Goal: Task Accomplishment & Management: Complete application form

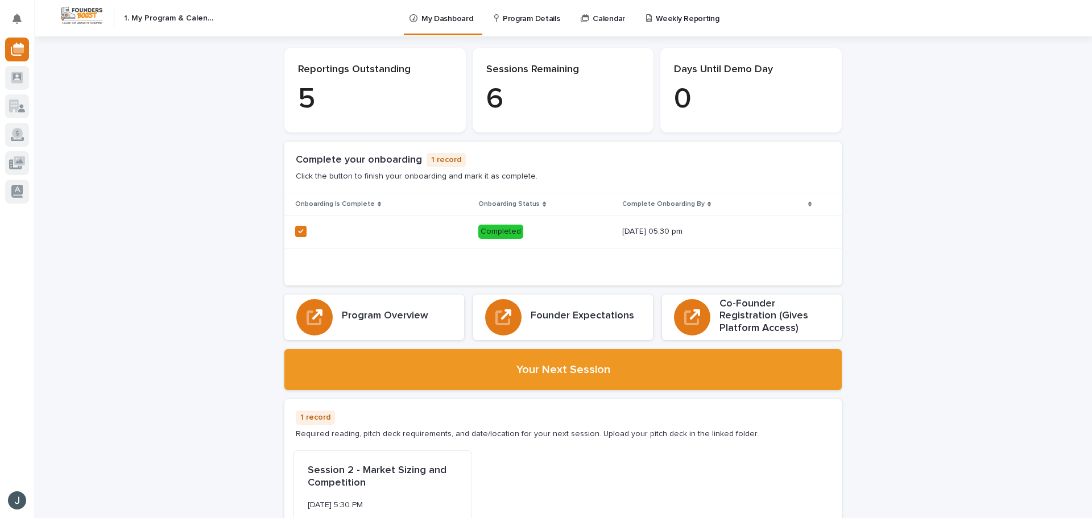
click at [686, 11] on p "Weekly Reporting" at bounding box center [686, 12] width 63 height 24
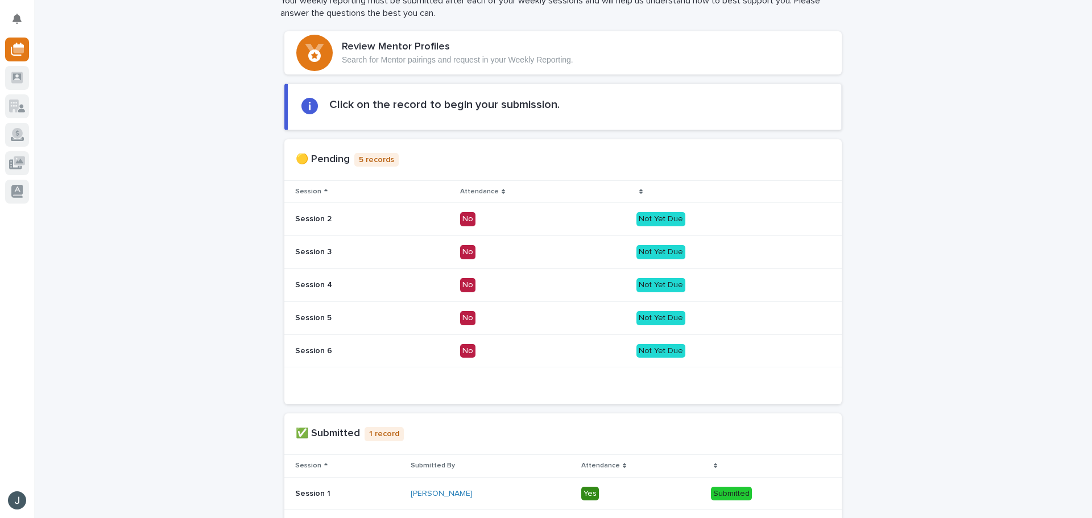
scroll to position [171, 0]
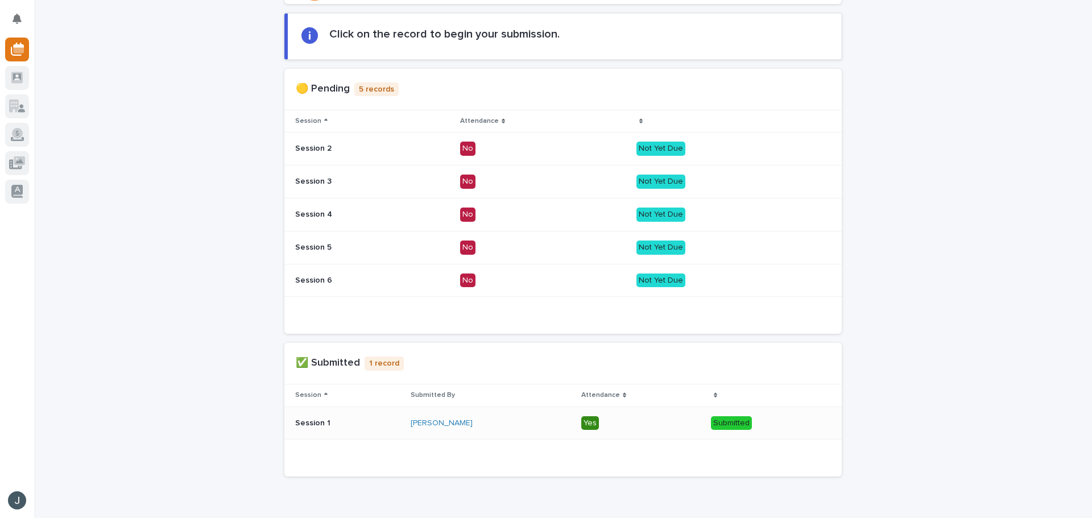
click at [655, 420] on p "Yes" at bounding box center [641, 423] width 121 height 14
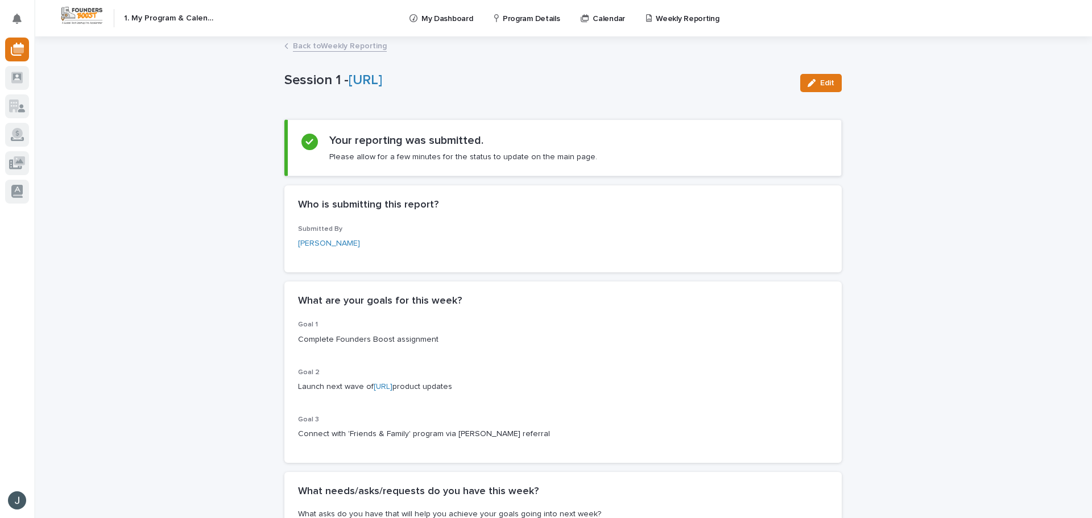
click at [822, 87] on button "Edit" at bounding box center [821, 83] width 42 height 18
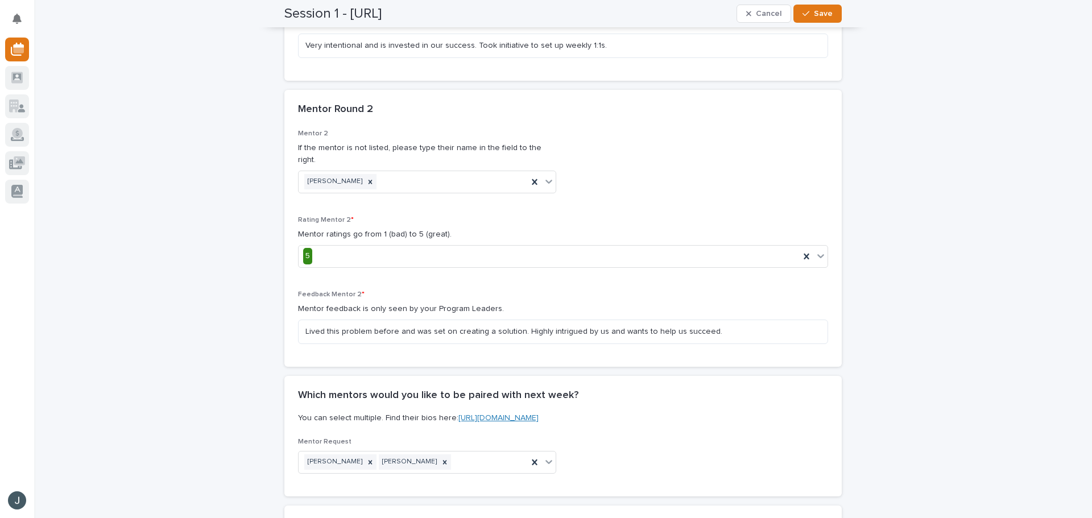
scroll to position [1087, 0]
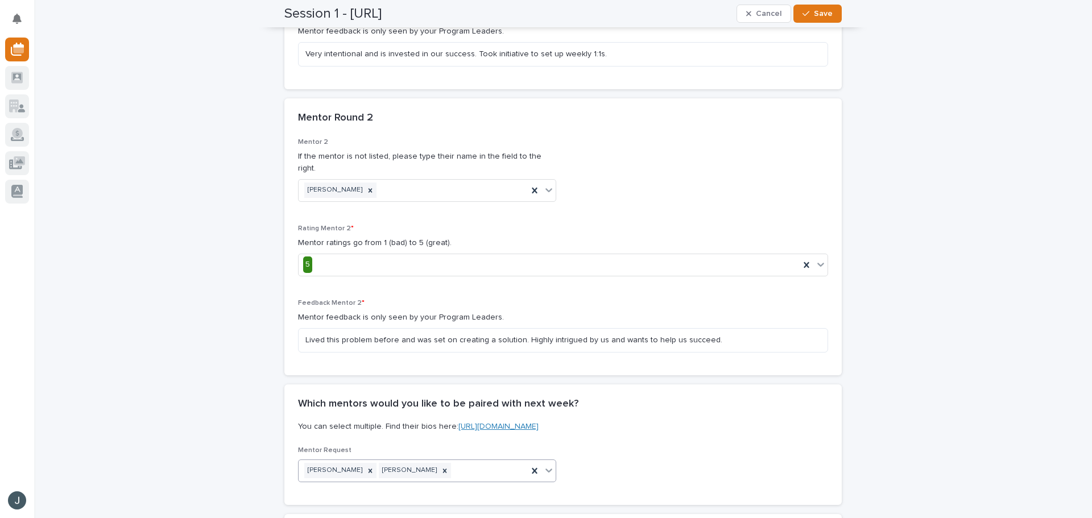
click at [546, 468] on icon at bounding box center [548, 470] width 7 height 4
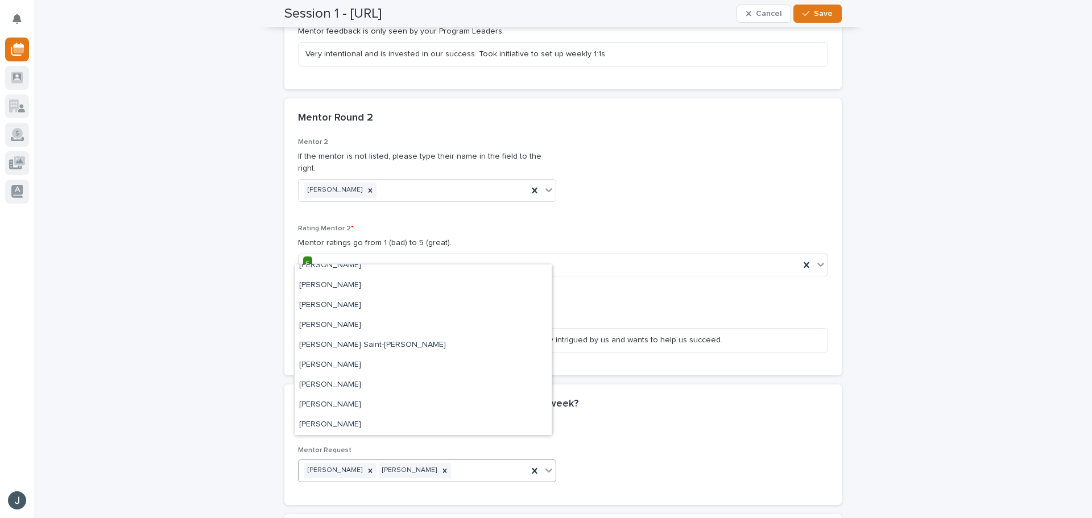
scroll to position [262, 0]
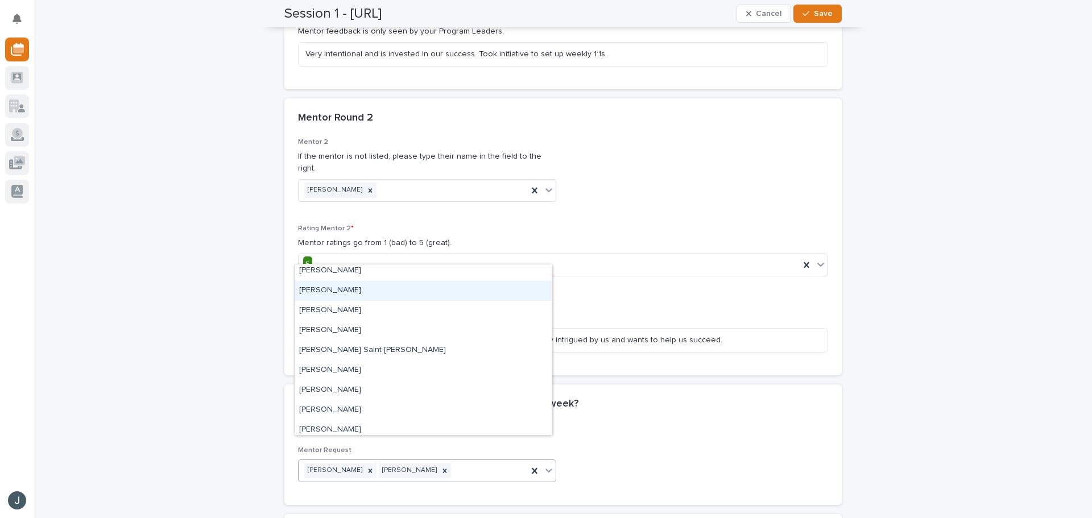
click at [414, 288] on div "[PERSON_NAME]" at bounding box center [422, 291] width 257 height 20
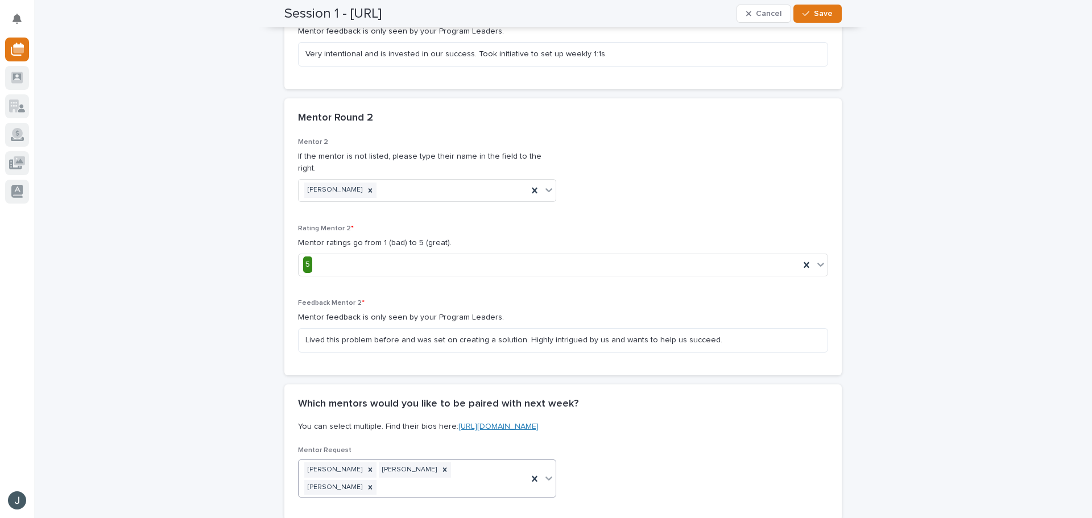
click at [546, 476] on icon at bounding box center [548, 478] width 7 height 4
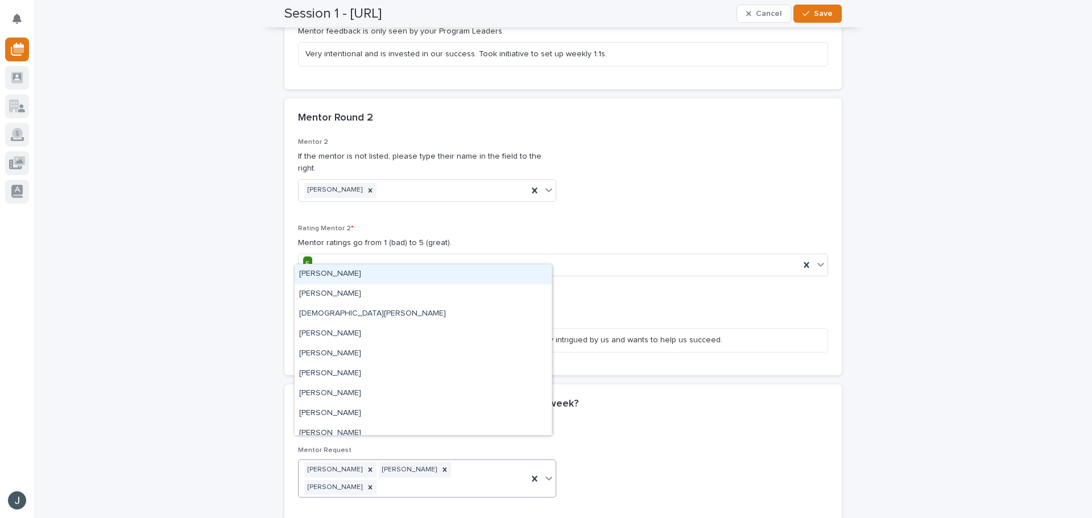
click at [546, 476] on icon at bounding box center [548, 478] width 7 height 4
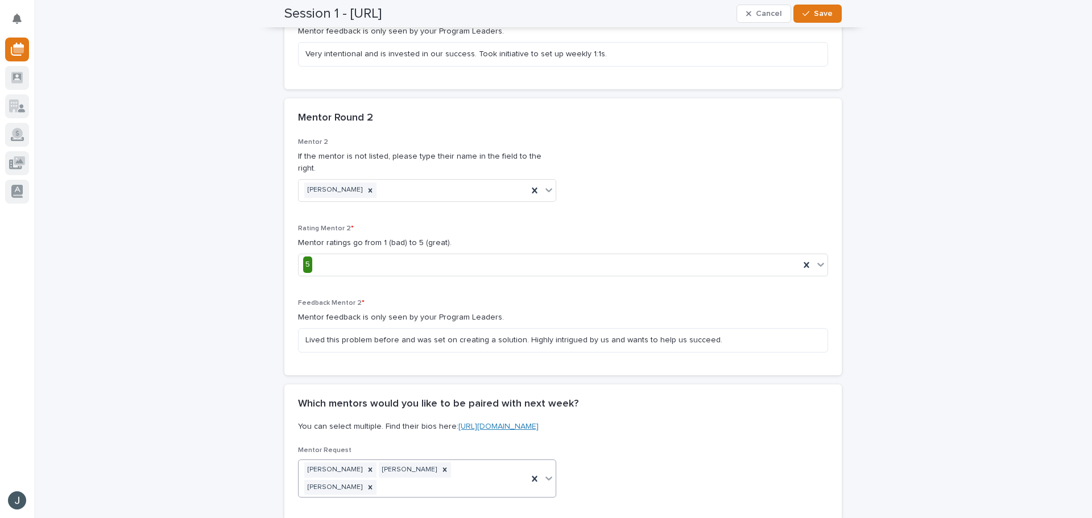
click at [546, 476] on icon at bounding box center [548, 478] width 7 height 4
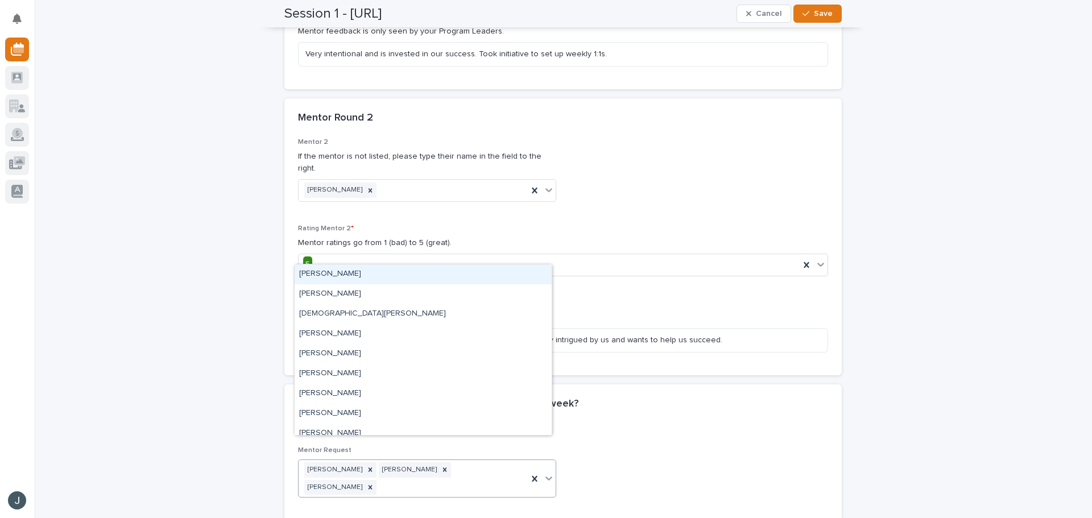
click at [546, 476] on icon at bounding box center [548, 478] width 7 height 4
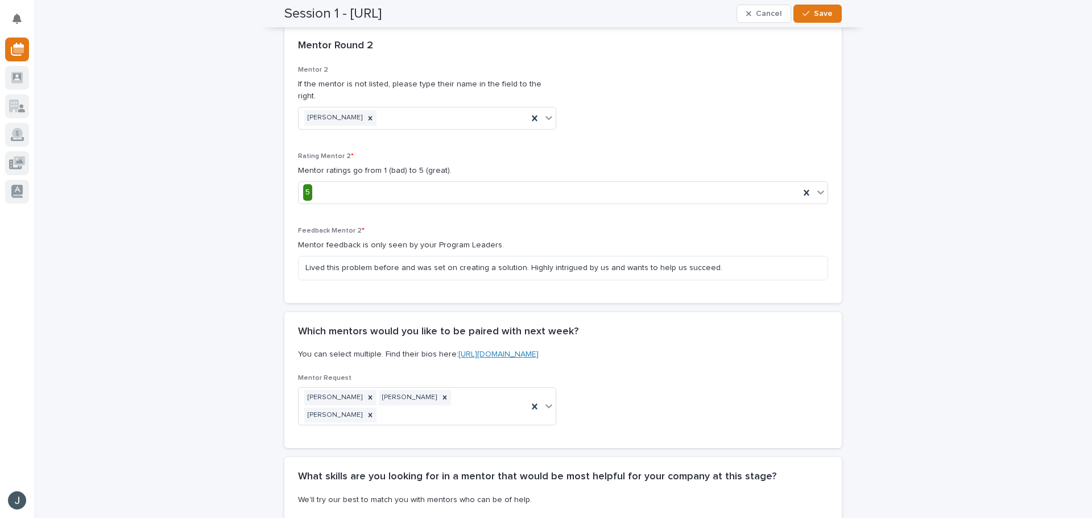
scroll to position [1201, 0]
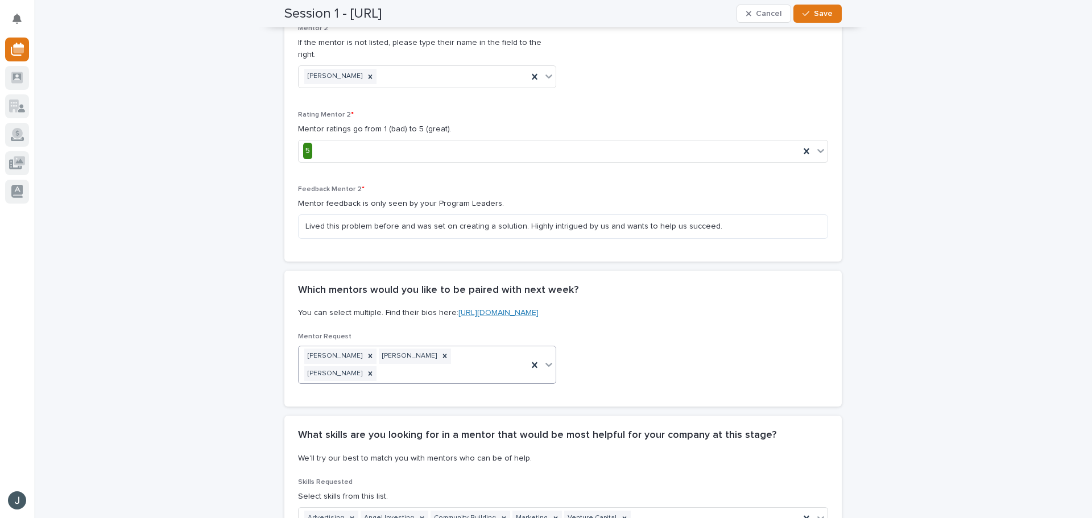
click at [549, 359] on icon at bounding box center [548, 364] width 11 height 11
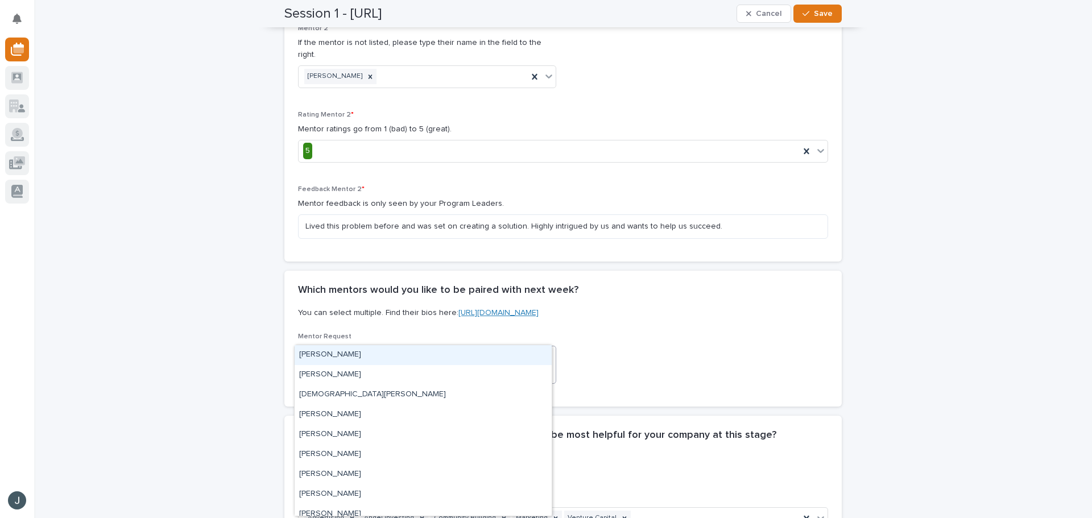
click at [459, 356] on div "[PERSON_NAME]" at bounding box center [422, 355] width 257 height 20
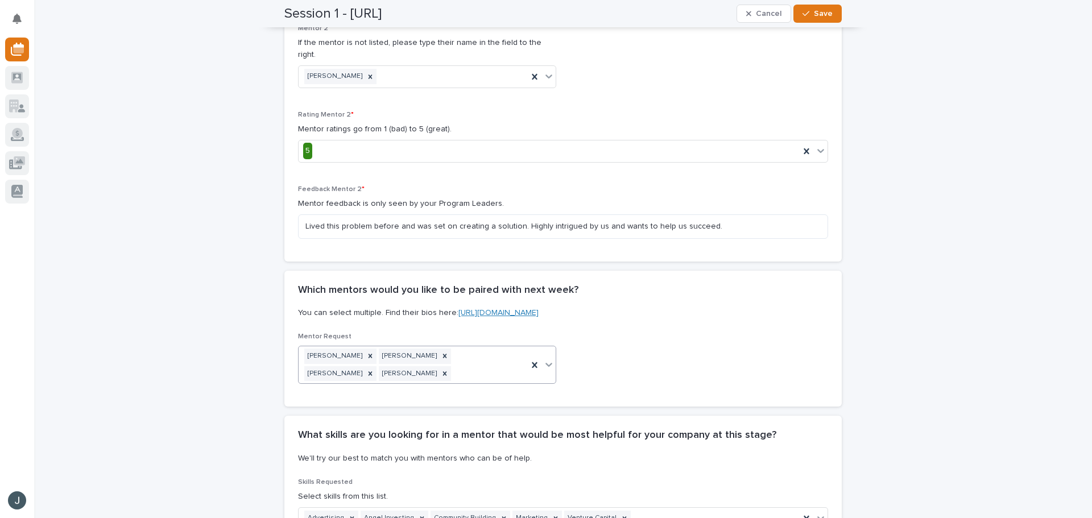
scroll to position [1209, 0]
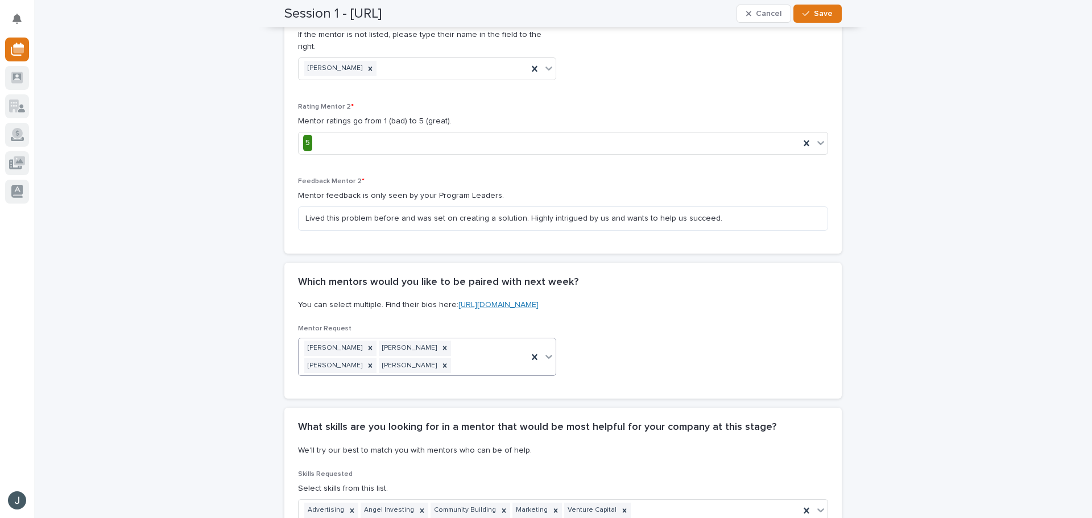
click at [543, 351] on icon at bounding box center [548, 356] width 11 height 11
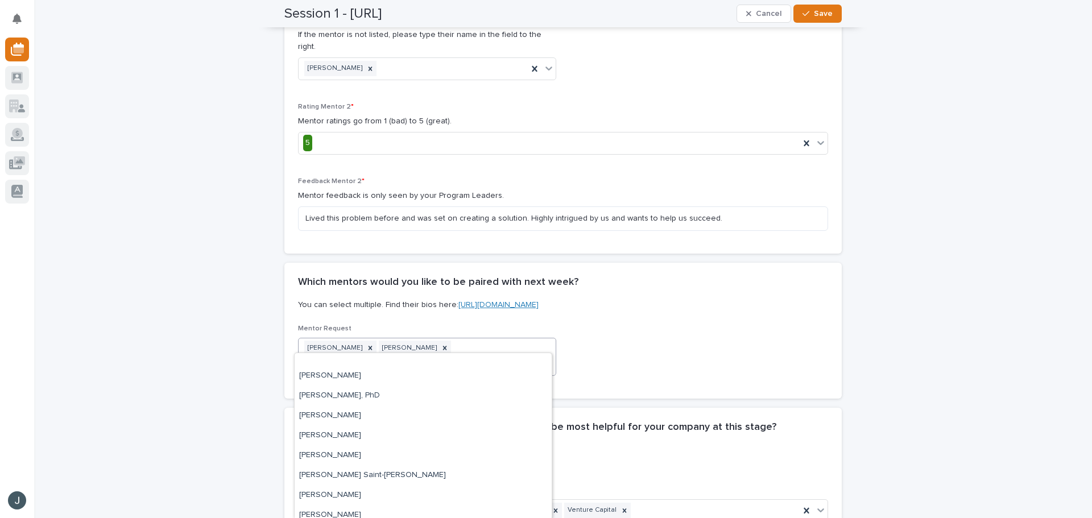
scroll to position [233, 0]
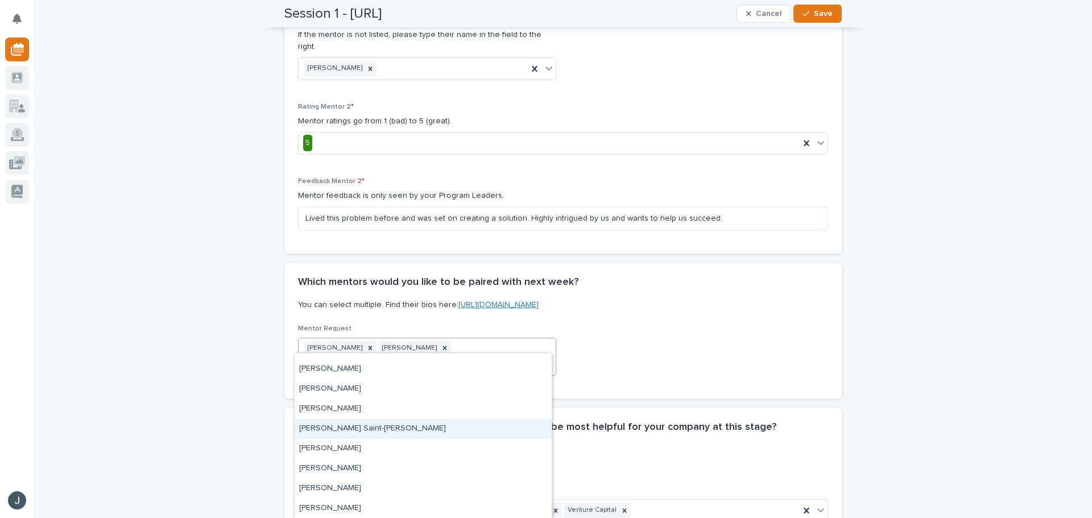
click at [381, 433] on div "[PERSON_NAME] Saint-[PERSON_NAME]" at bounding box center [422, 429] width 257 height 20
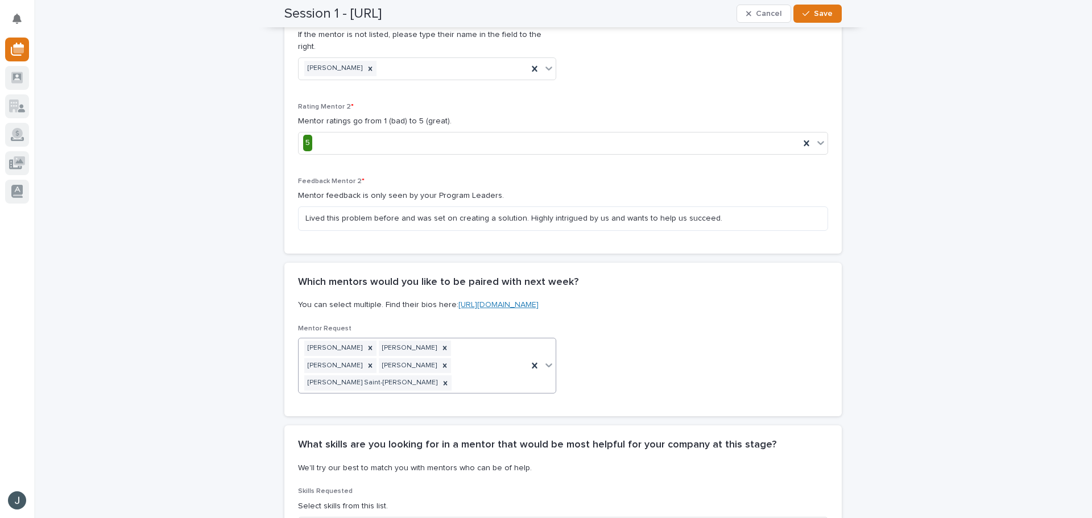
click at [611, 341] on div "Mentor Request option Michael Saint-Aubin, selected. 0 results available. Selec…" at bounding box center [563, 364] width 530 height 78
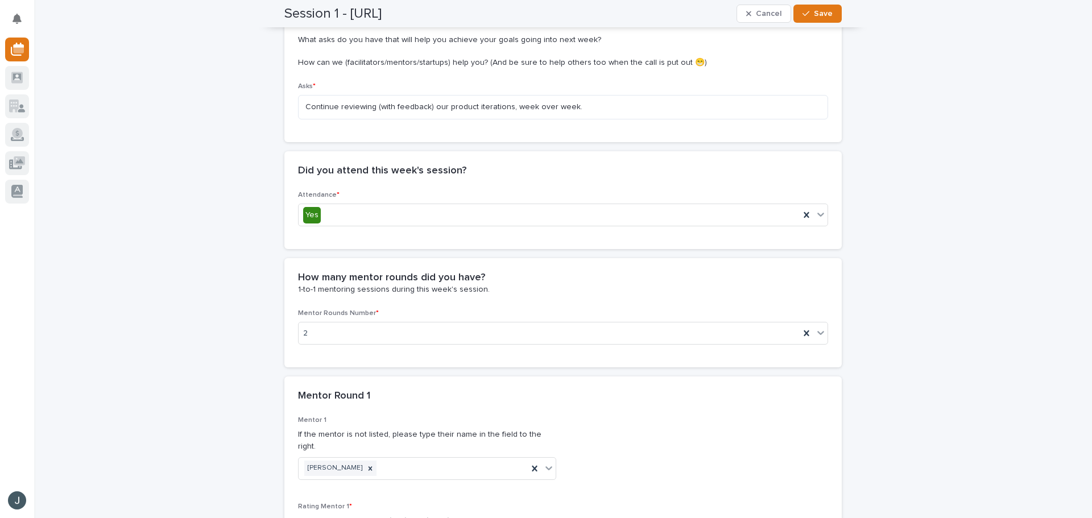
scroll to position [248, 0]
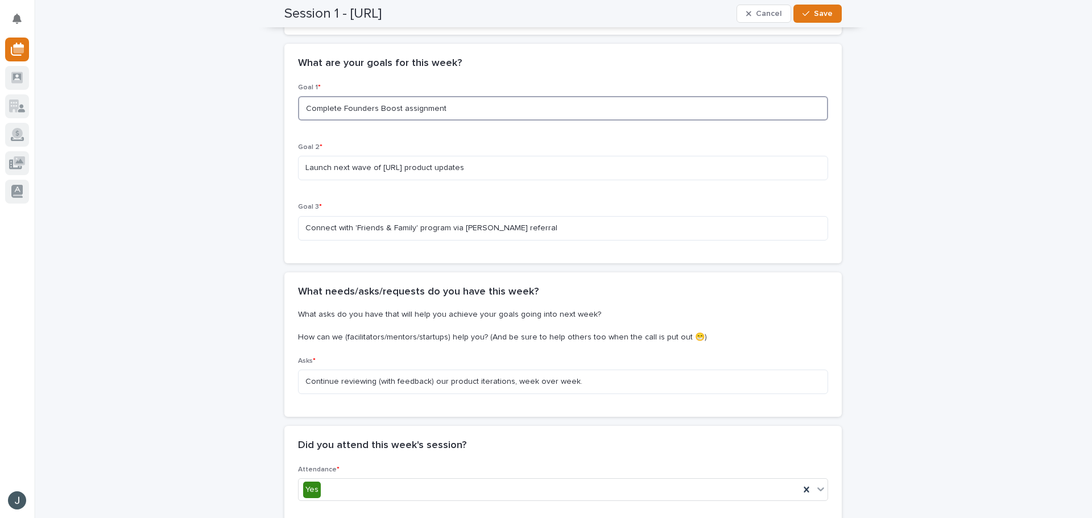
click at [498, 107] on textarea "Complete Founders Boost assignment" at bounding box center [563, 108] width 530 height 24
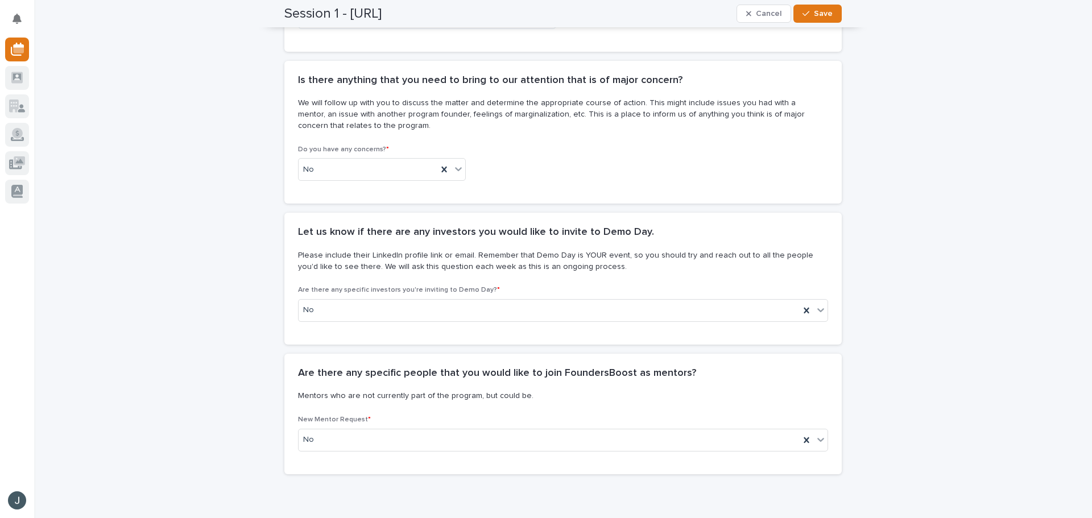
scroll to position [2183, 0]
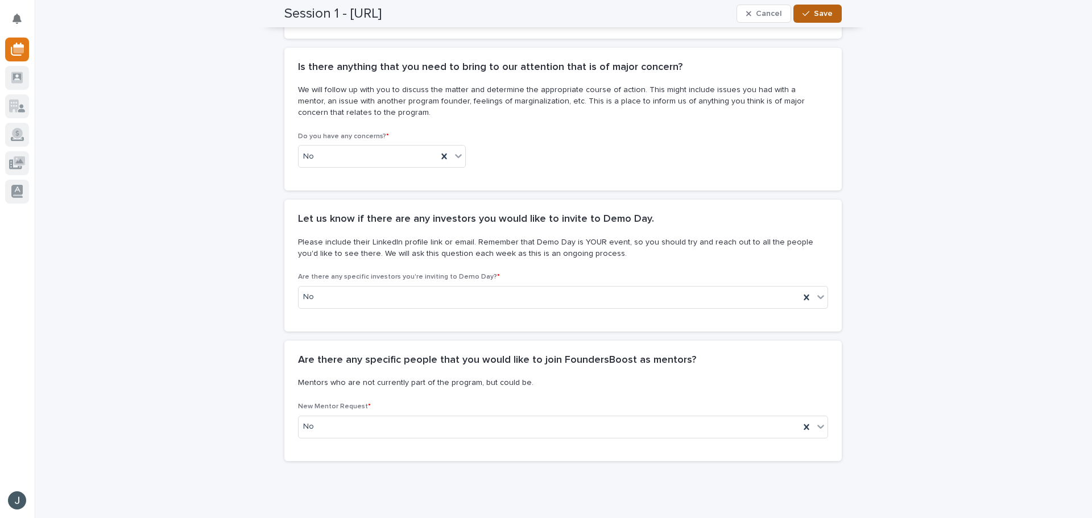
type textarea "Complete Founders Boost assignment #1"
click at [814, 17] on span "Save" at bounding box center [823, 14] width 19 height 8
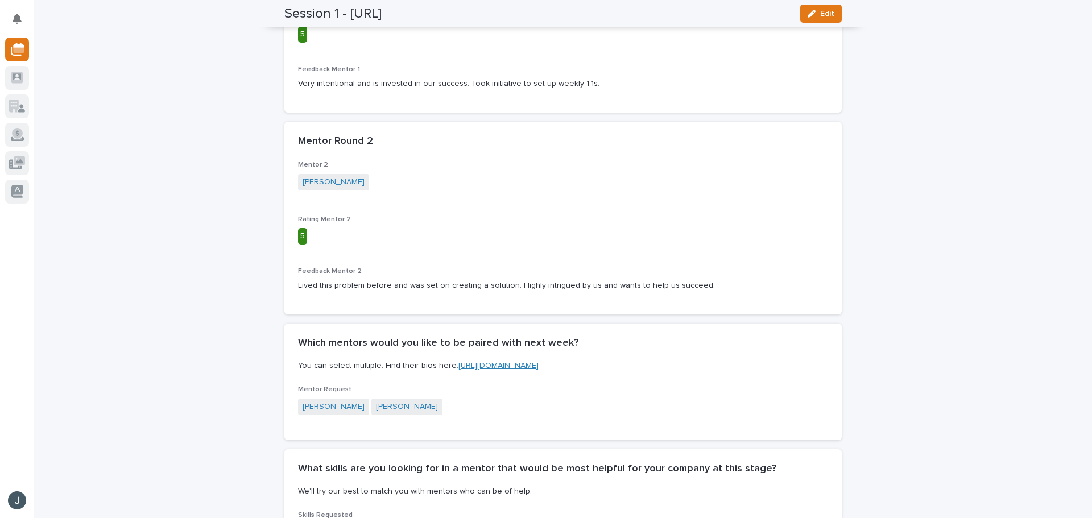
scroll to position [0, 0]
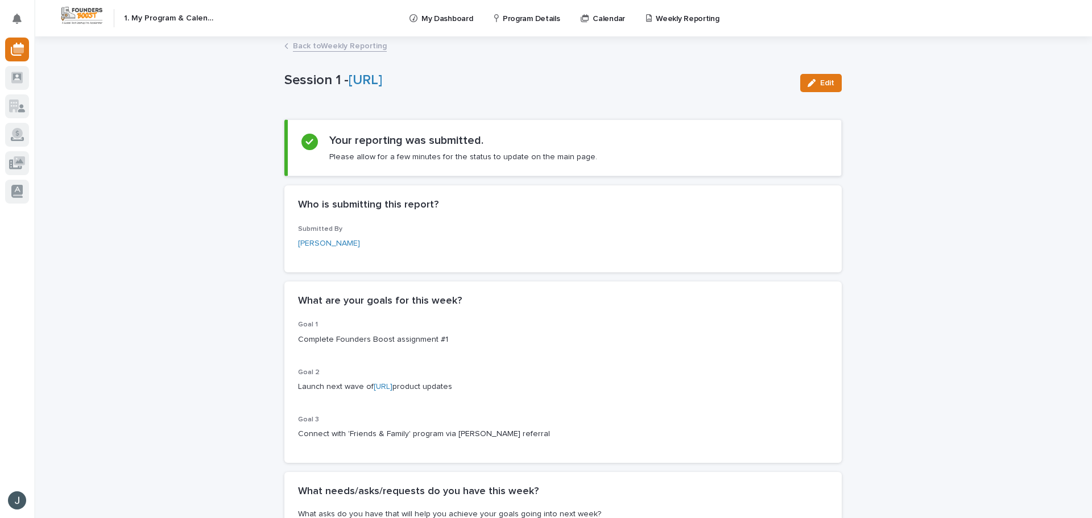
click at [331, 43] on link "Back to Weekly Reporting" at bounding box center [340, 45] width 94 height 13
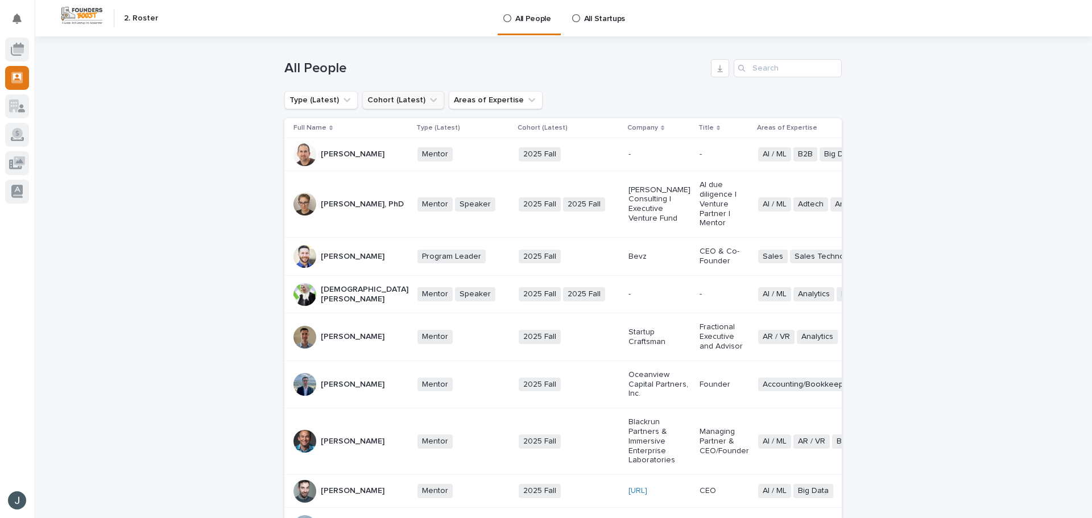
click at [400, 95] on button "Cohort (Latest)" at bounding box center [403, 100] width 82 height 18
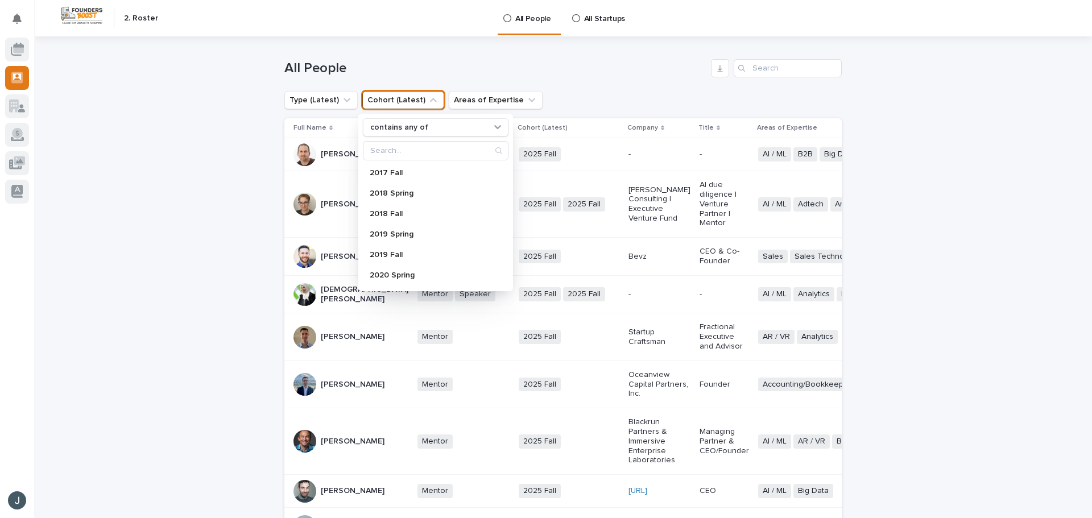
drag, startPoint x: 400, startPoint y: 95, endPoint x: 414, endPoint y: 102, distance: 16.3
click at [400, 96] on button "Cohort (Latest)" at bounding box center [403, 100] width 82 height 18
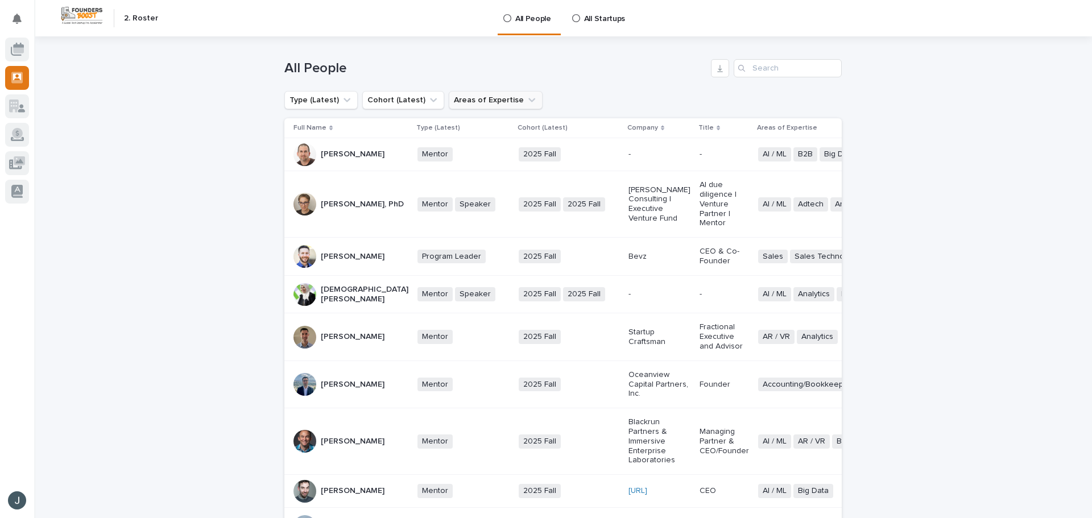
click at [467, 102] on button "Areas of Expertise" at bounding box center [496, 100] width 94 height 18
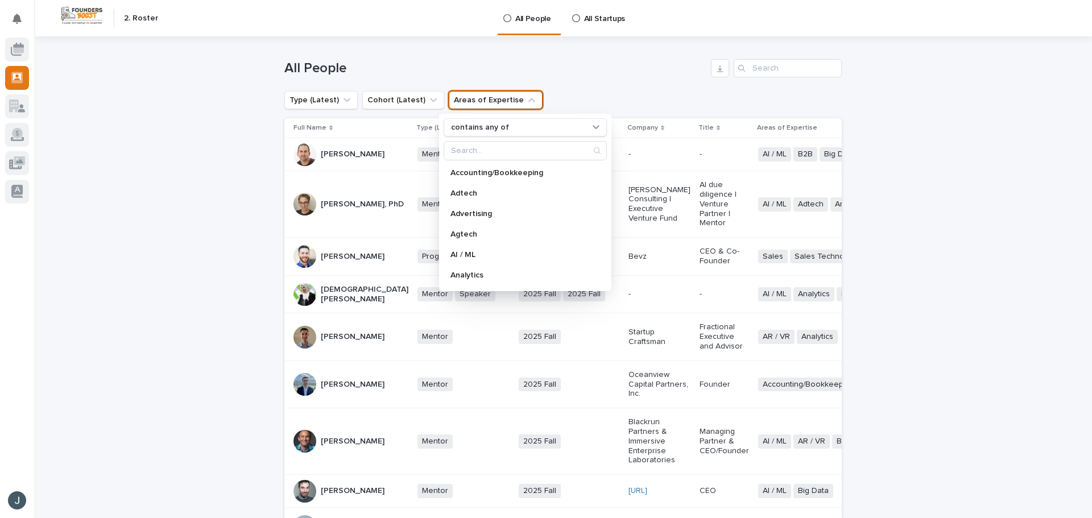
click at [467, 101] on button "Areas of Expertise" at bounding box center [496, 100] width 94 height 18
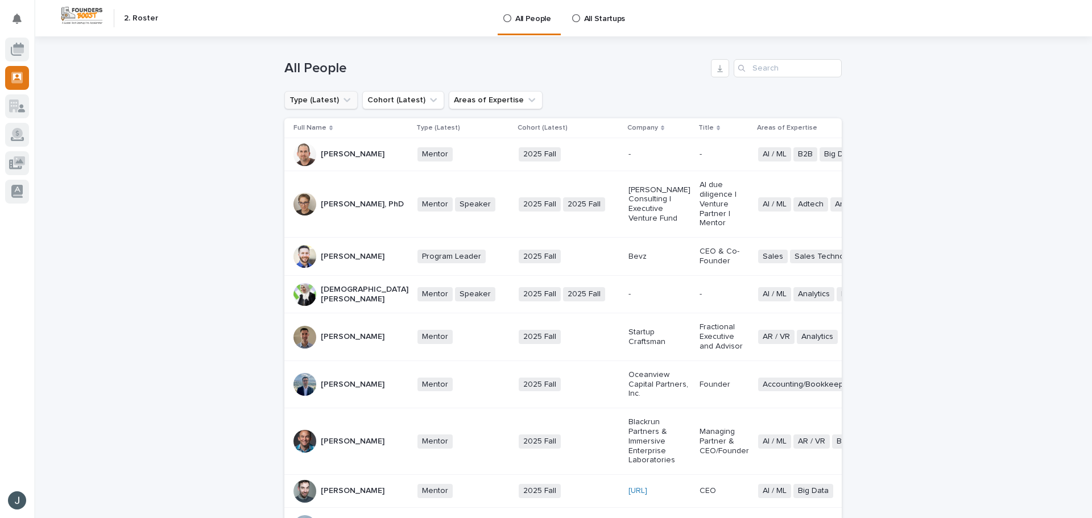
click at [312, 98] on button "Type (Latest)" at bounding box center [320, 100] width 73 height 18
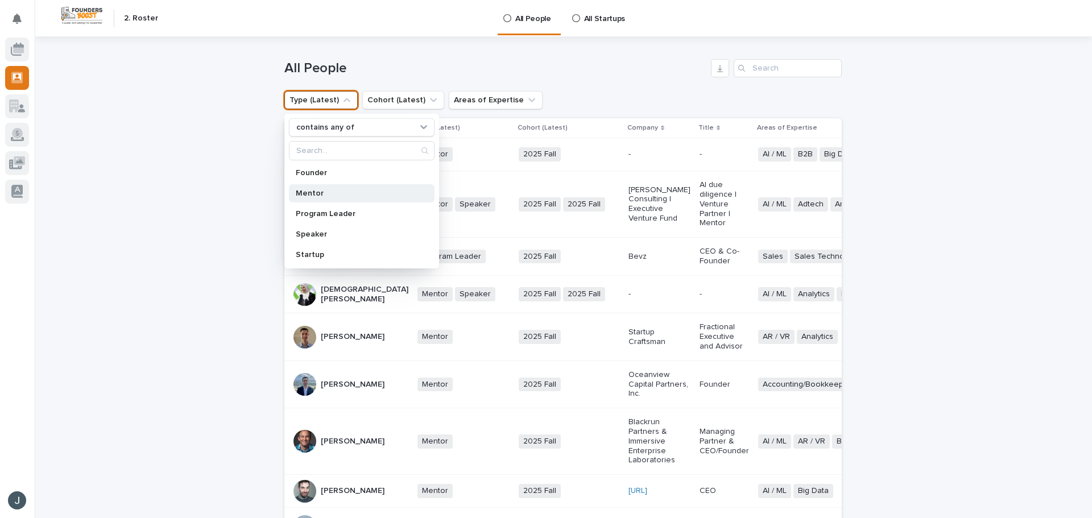
click at [323, 186] on div "Mentor" at bounding box center [362, 193] width 146 height 18
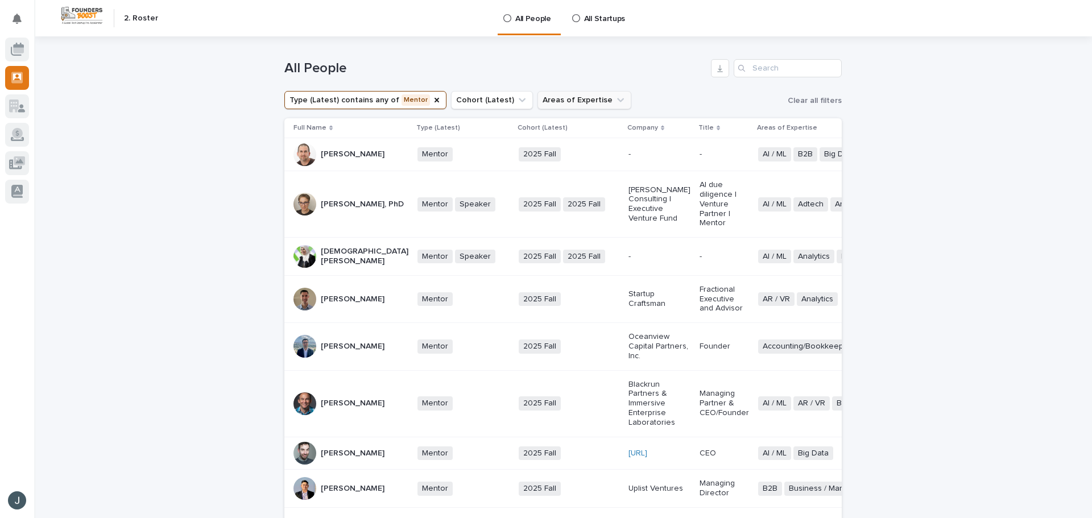
click at [562, 99] on button "Areas of Expertise" at bounding box center [584, 100] width 94 height 18
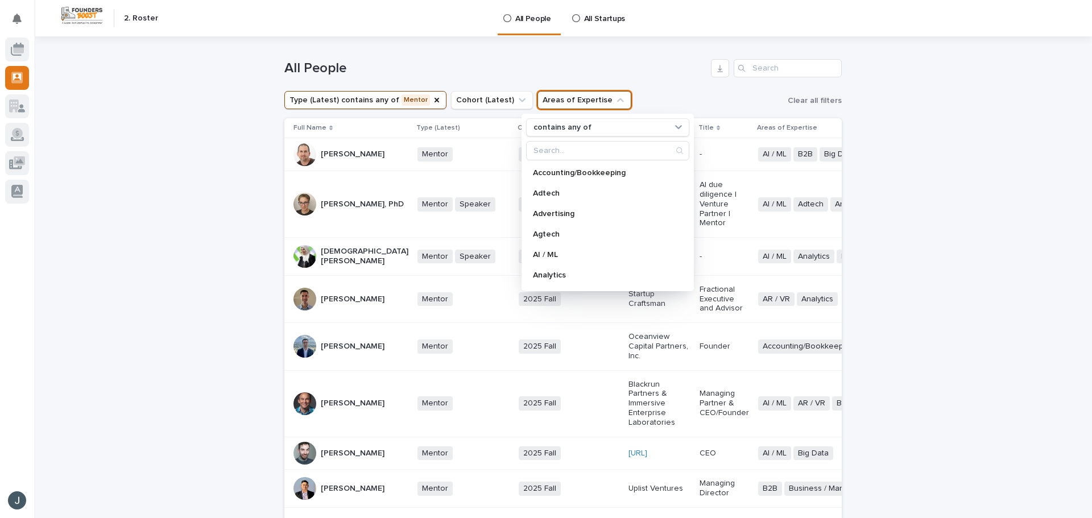
scroll to position [37, 0]
click at [603, 177] on p "Advertising" at bounding box center [602, 177] width 138 height 8
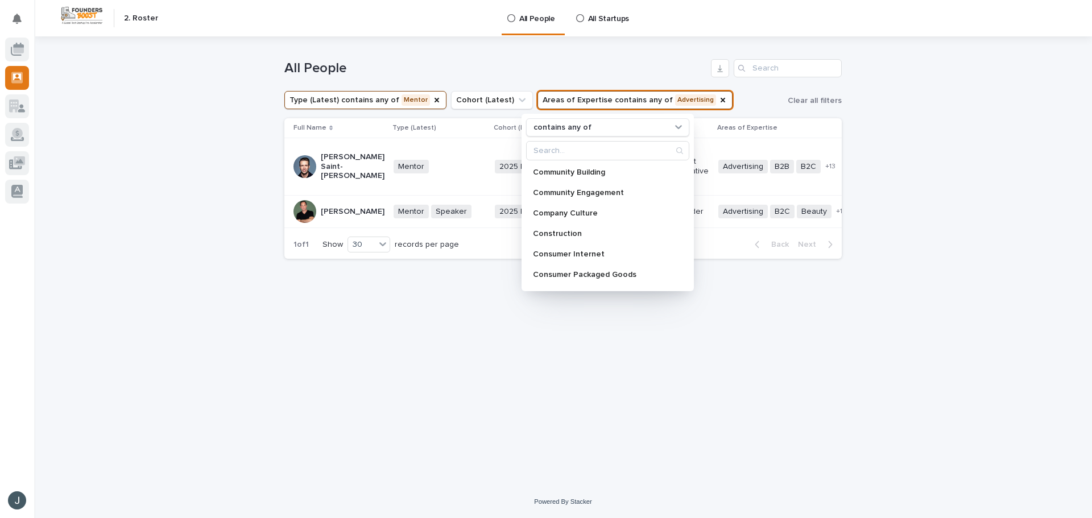
scroll to position [381, 0]
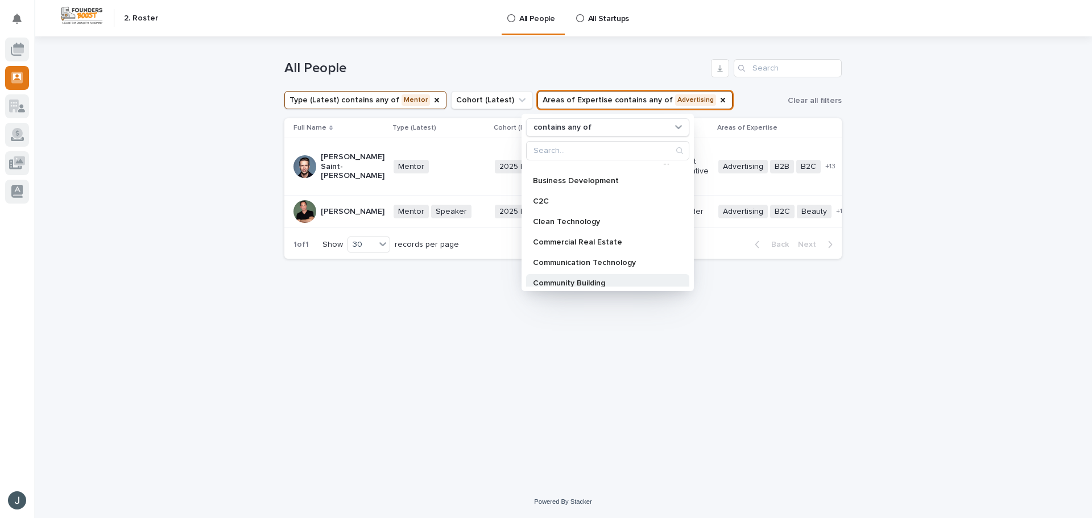
click at [579, 281] on p "Community Building" at bounding box center [602, 283] width 138 height 8
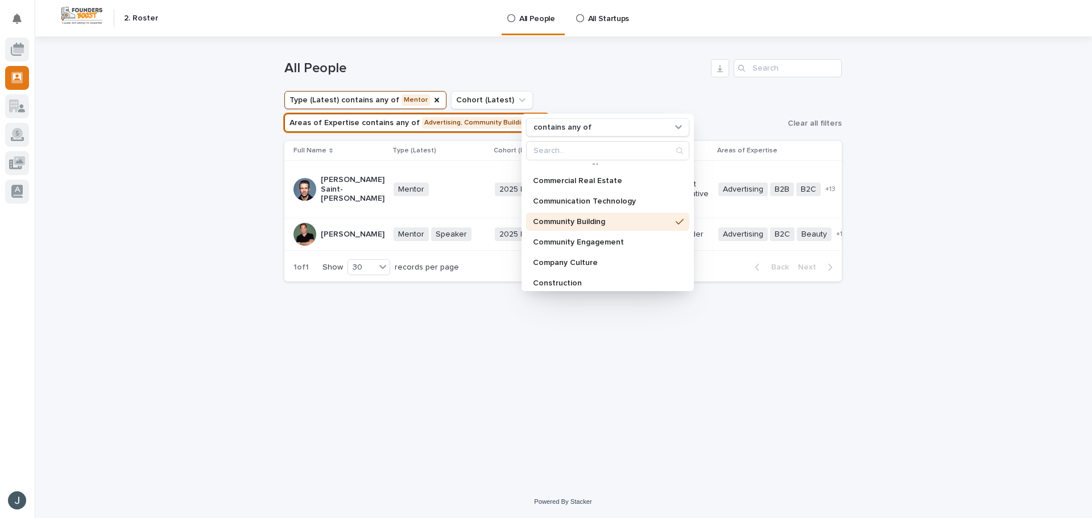
scroll to position [504, 0]
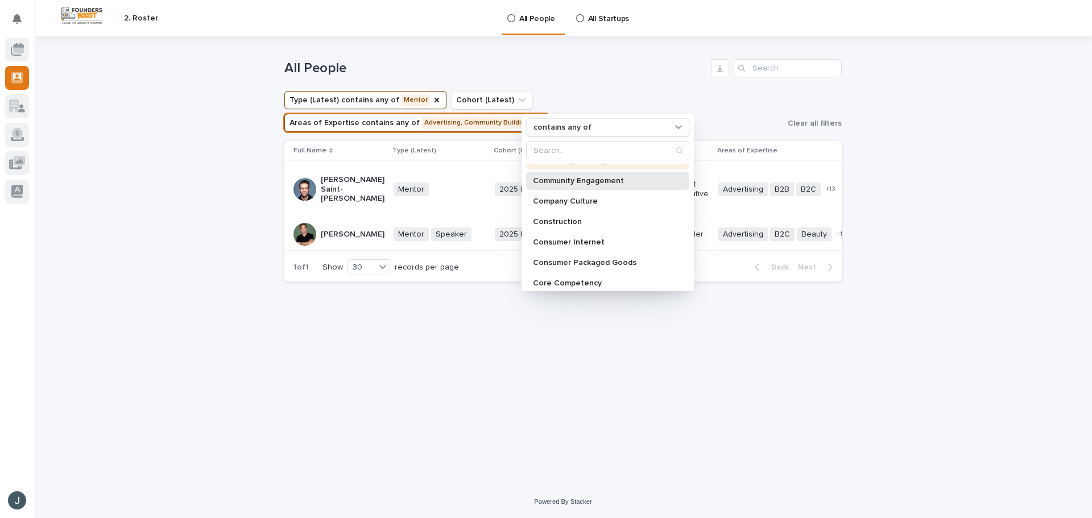
click at [634, 185] on div "Community Engagement" at bounding box center [607, 181] width 163 height 18
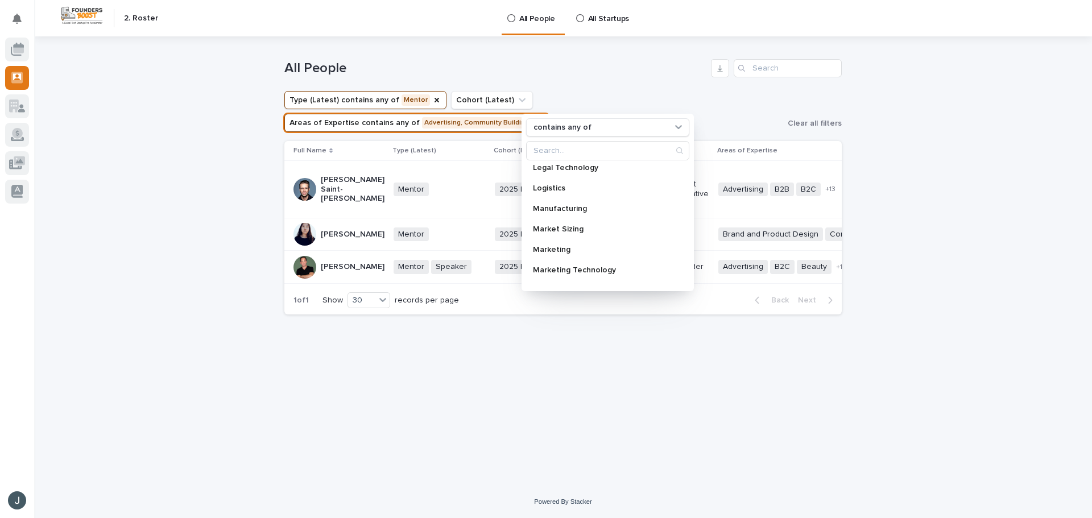
scroll to position [1290, 0]
click at [575, 271] on div "Marketing" at bounding box center [607, 274] width 163 height 18
click at [409, 360] on div "Loading... Saving… Loading... Saving… All People Type (Latest) contains any of …" at bounding box center [563, 246] width 569 height 421
